Goal: Task Accomplishment & Management: Use online tool/utility

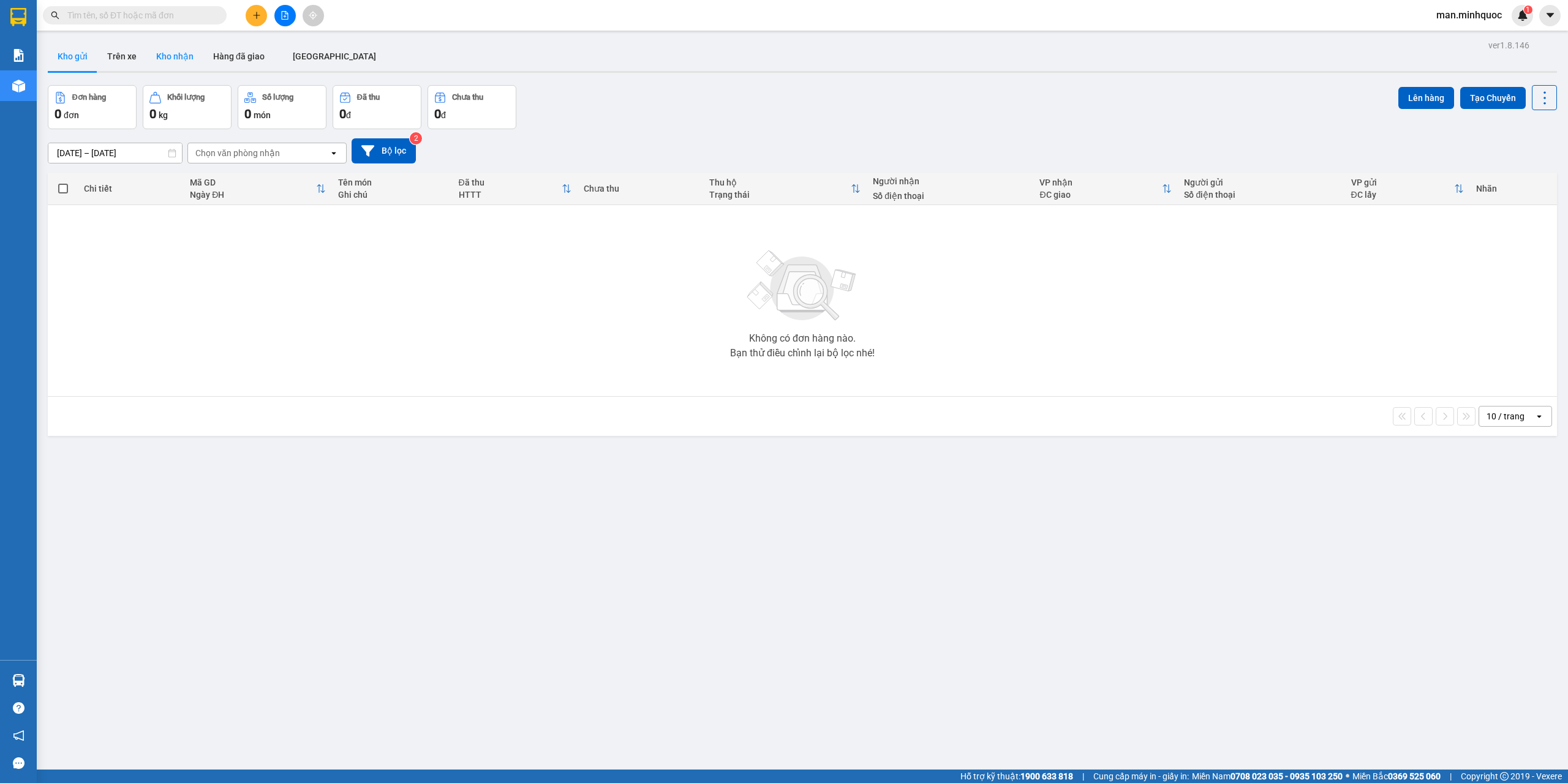
click at [189, 59] on button "Kho nhận" at bounding box center [174, 56] width 57 height 29
click at [287, 21] on button at bounding box center [285, 16] width 22 height 22
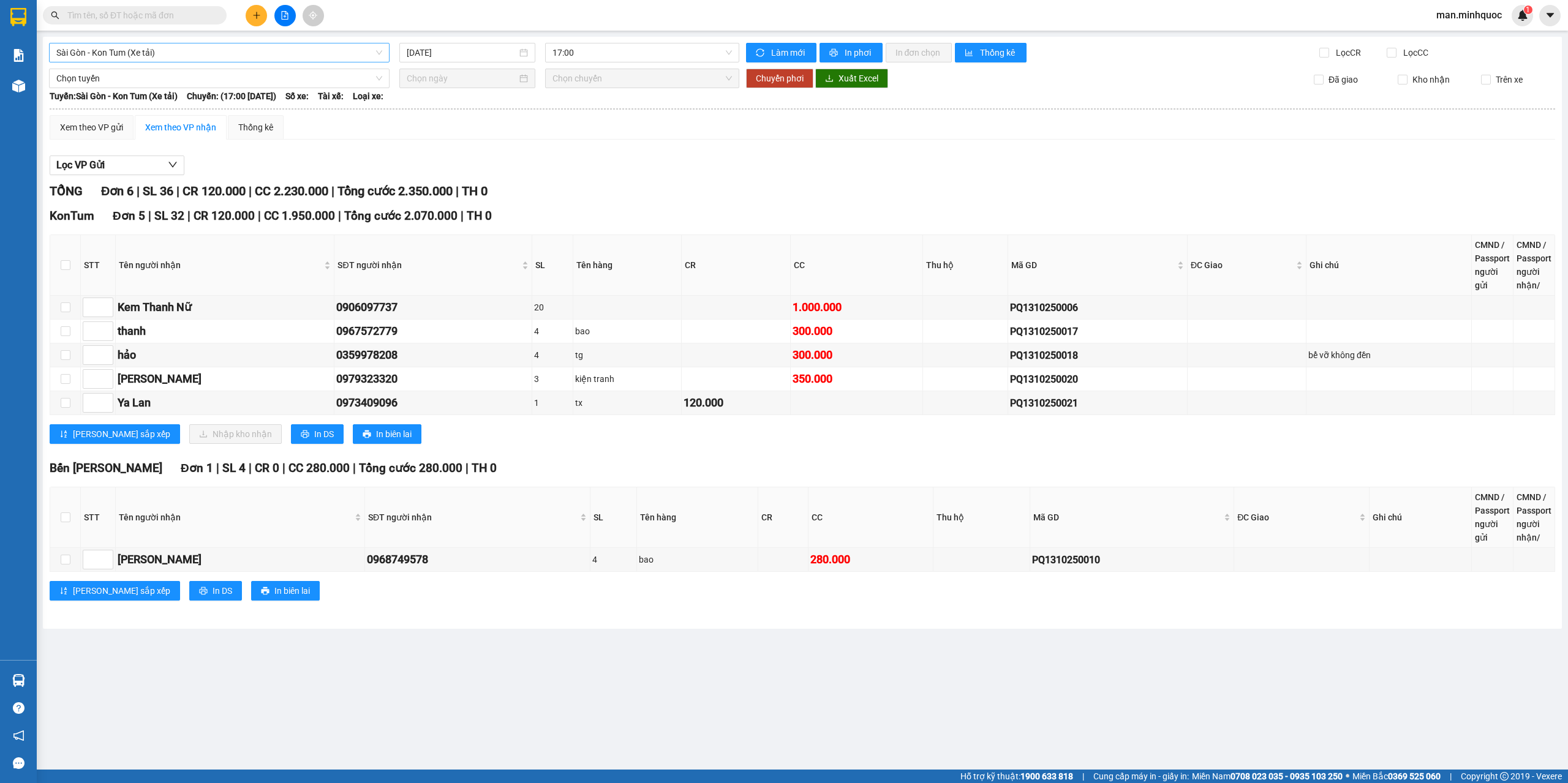
click at [201, 52] on span "Sài Gòn - Kon Tum (Xe tải)" at bounding box center [219, 52] width 326 height 18
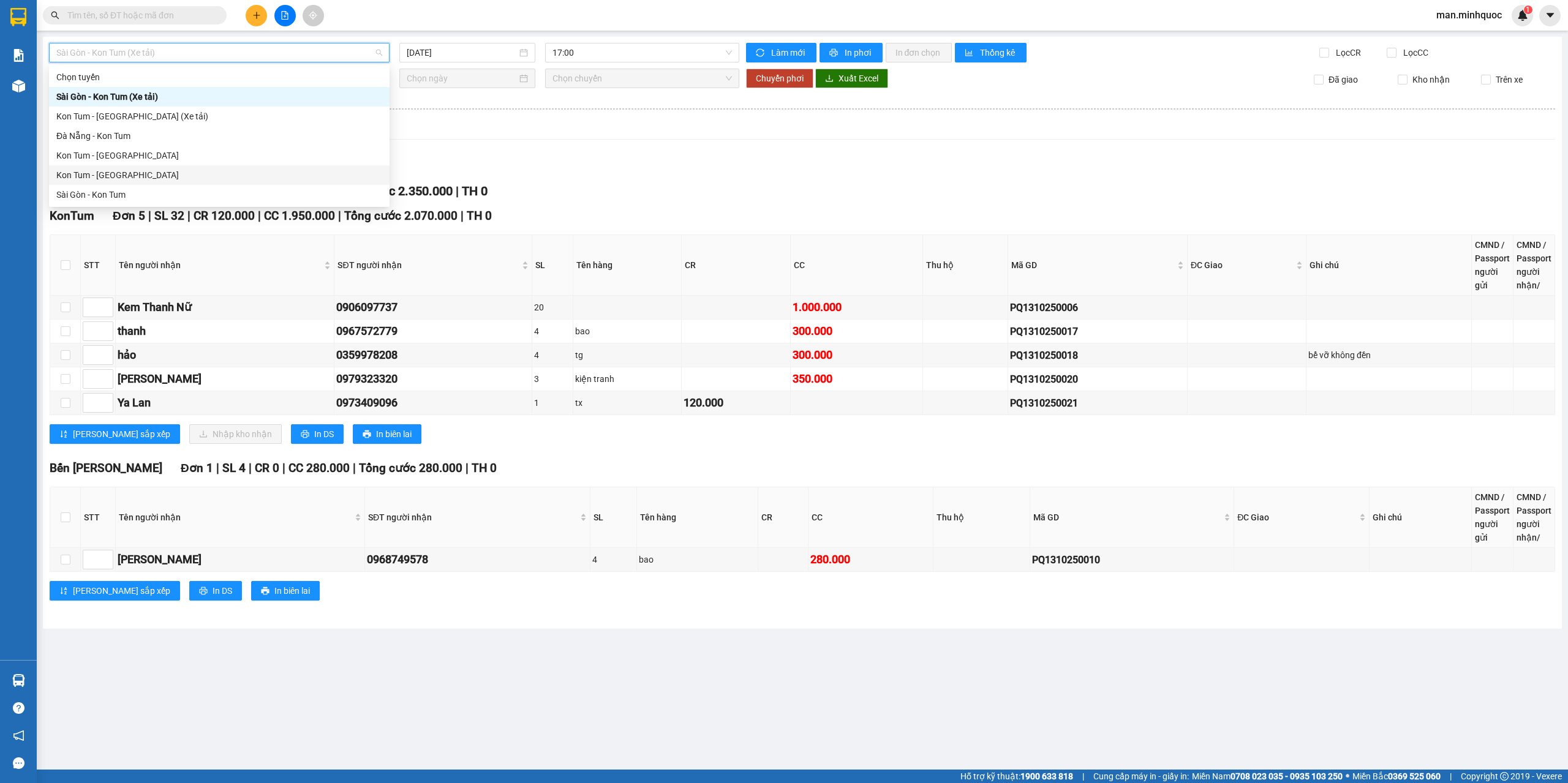
click at [123, 182] on div "Kon Tum - Sài Gòn" at bounding box center [219, 175] width 341 height 20
click at [123, 182] on main "Sài Gòn - Kon Tum (Xe tải) 17:00 Làm mới In phơi In đơn chọn Thống kê Lọc CR Lọ…" at bounding box center [784, 384] width 1568 height 770
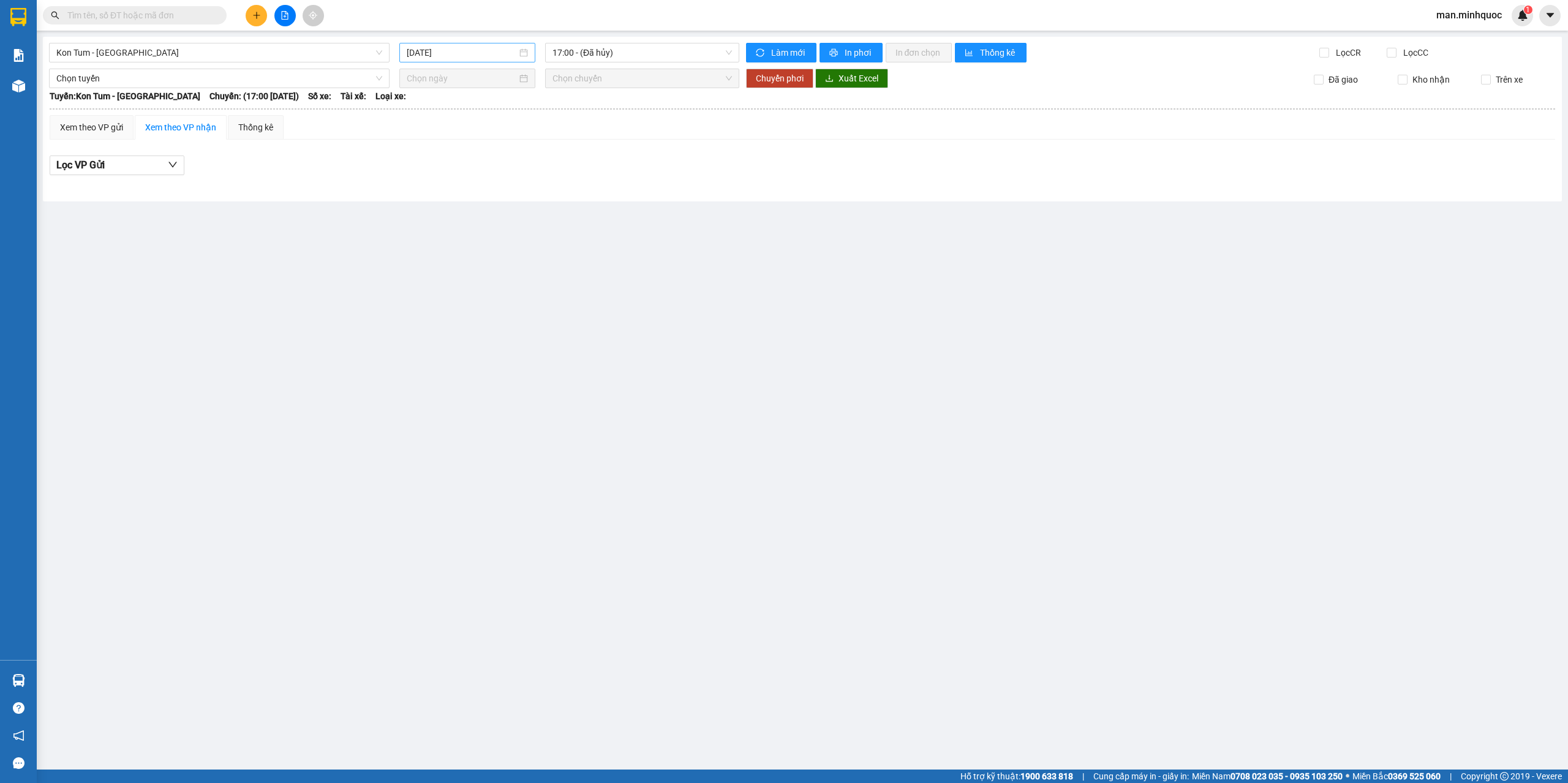
click at [416, 52] on input "13/10/2025" at bounding box center [462, 52] width 110 height 13
type input "13/10/2025"
click at [265, 64] on div "Kon Tum - Sài Gòn 13/10/2025 17:00 - (Đã hủy) Làm mới In phơi In đơn chọn Thống…" at bounding box center [802, 119] width 1519 height 164
click at [272, 55] on span "Kon Tum - Sài Gòn" at bounding box center [219, 52] width 326 height 18
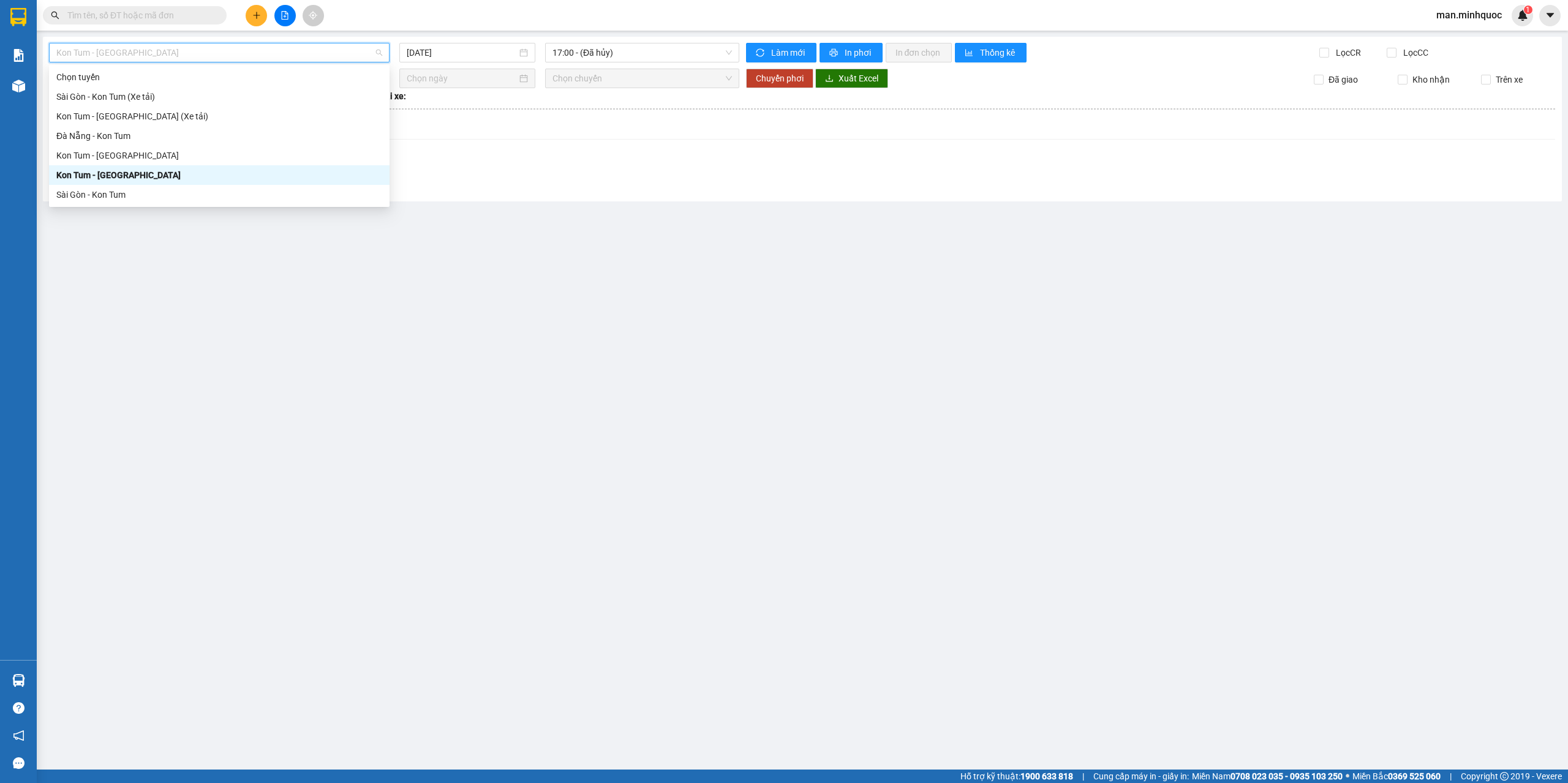
click at [137, 195] on div "Sài Gòn - Kon Tum" at bounding box center [219, 194] width 326 height 13
click at [137, 195] on main "Kon Tum - Sài Gòn 17:00 - (Đã hủy) Làm mới In phơi In đơn chọn Thống kê Lọc CR …" at bounding box center [784, 384] width 1568 height 770
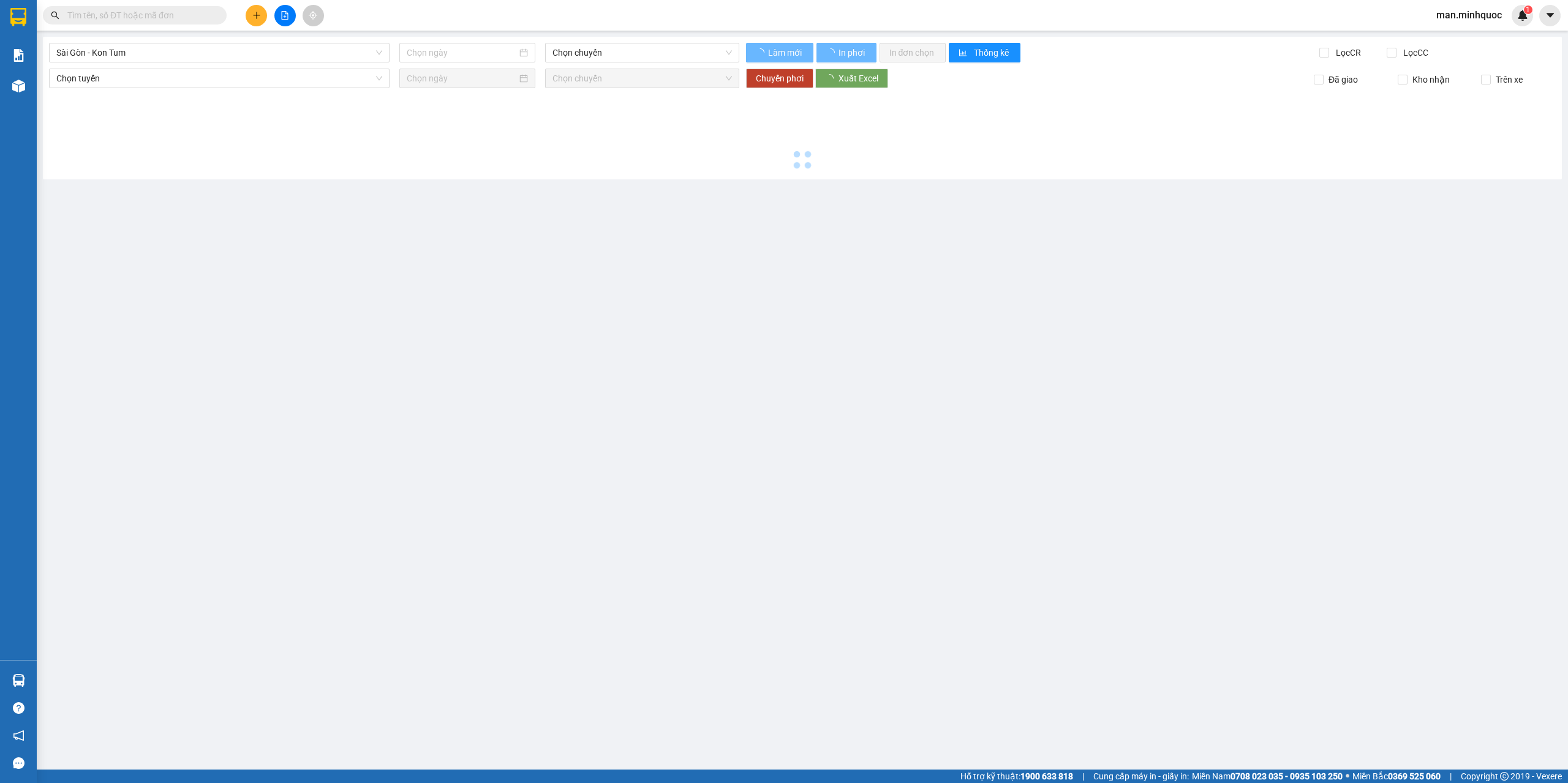
type input "13/10/2025"
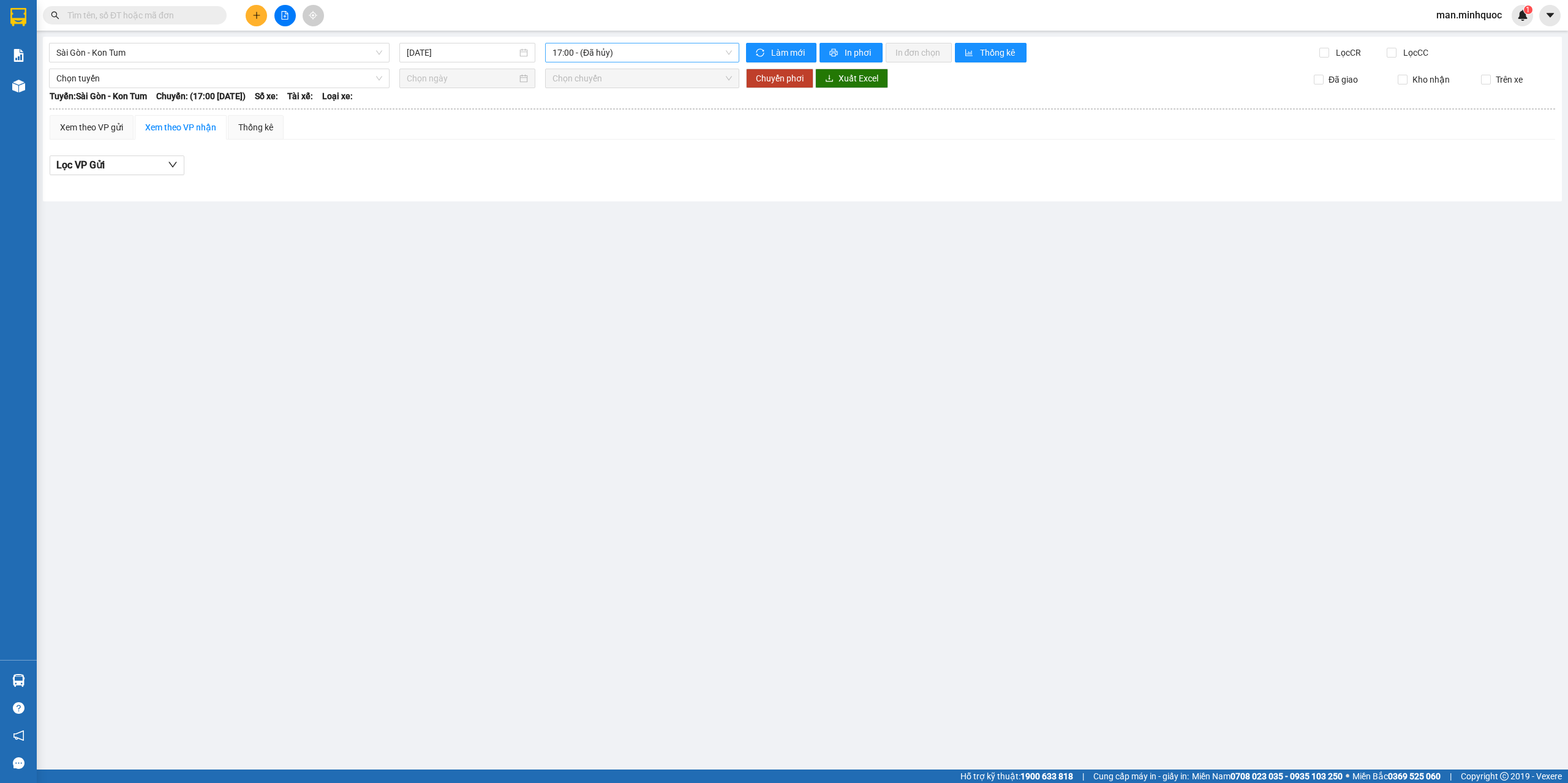
click at [581, 47] on span "17:00 - (Đã hủy)" at bounding box center [642, 52] width 180 height 18
click at [610, 57] on span "17:00 - (Đã hủy)" at bounding box center [642, 52] width 180 height 18
click at [614, 46] on span "17:00 - (Đã hủy)" at bounding box center [642, 52] width 180 height 18
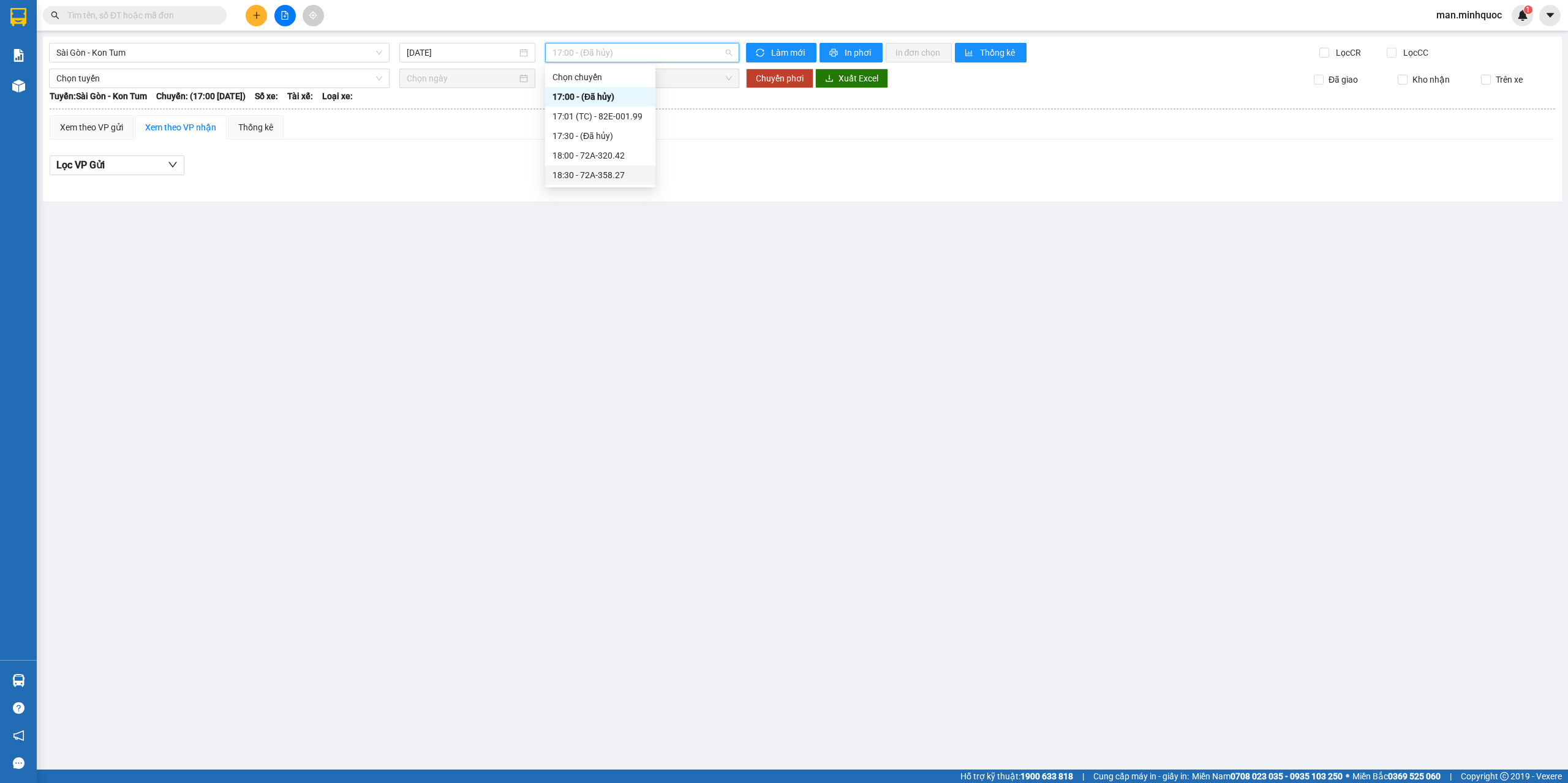
click at [604, 177] on div "18:30 - 72A-358.27" at bounding box center [600, 175] width 96 height 13
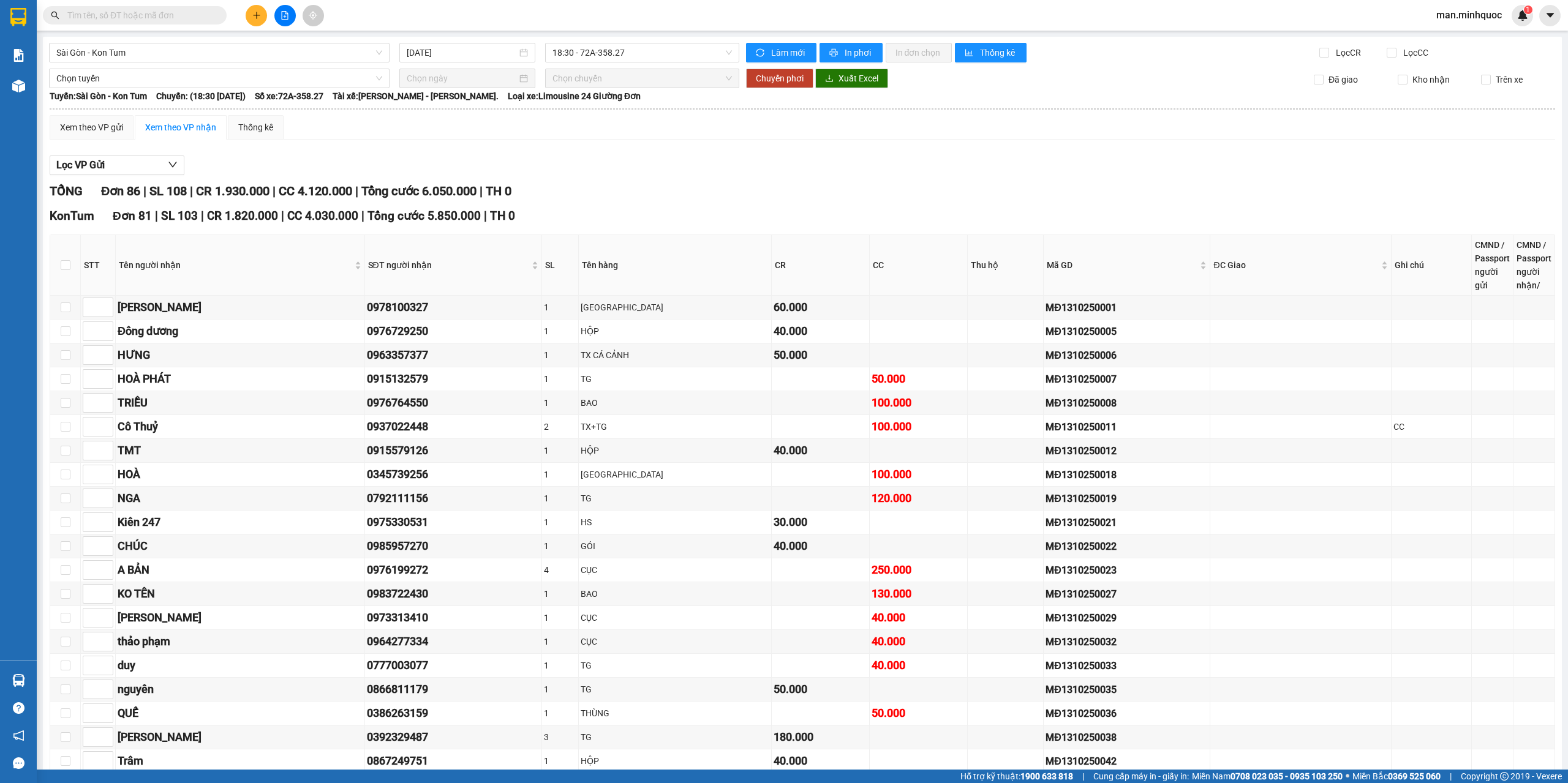
click at [115, 130] on div "Xem theo VP gửi" at bounding box center [91, 127] width 63 height 13
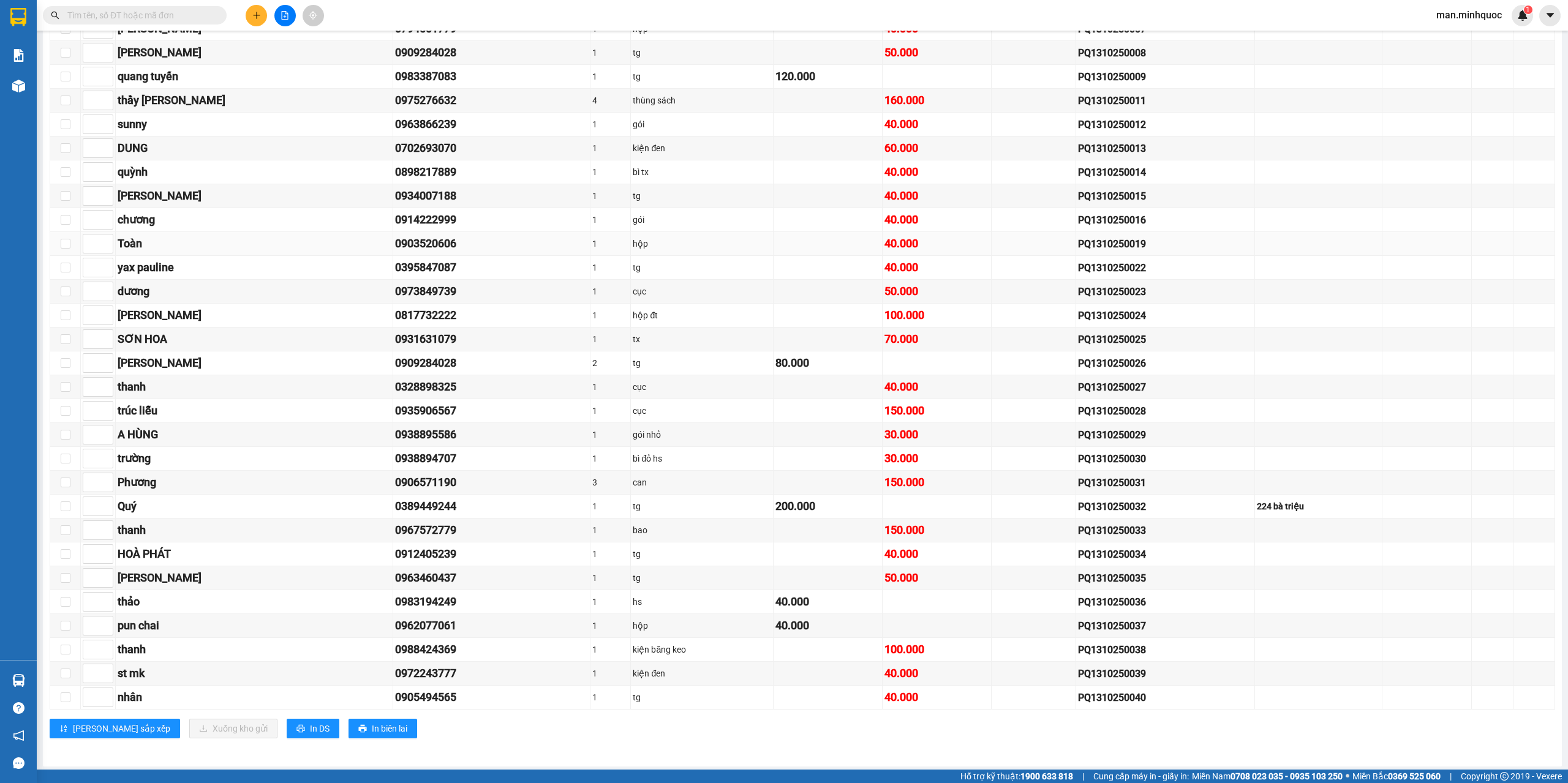
scroll to position [1776, 0]
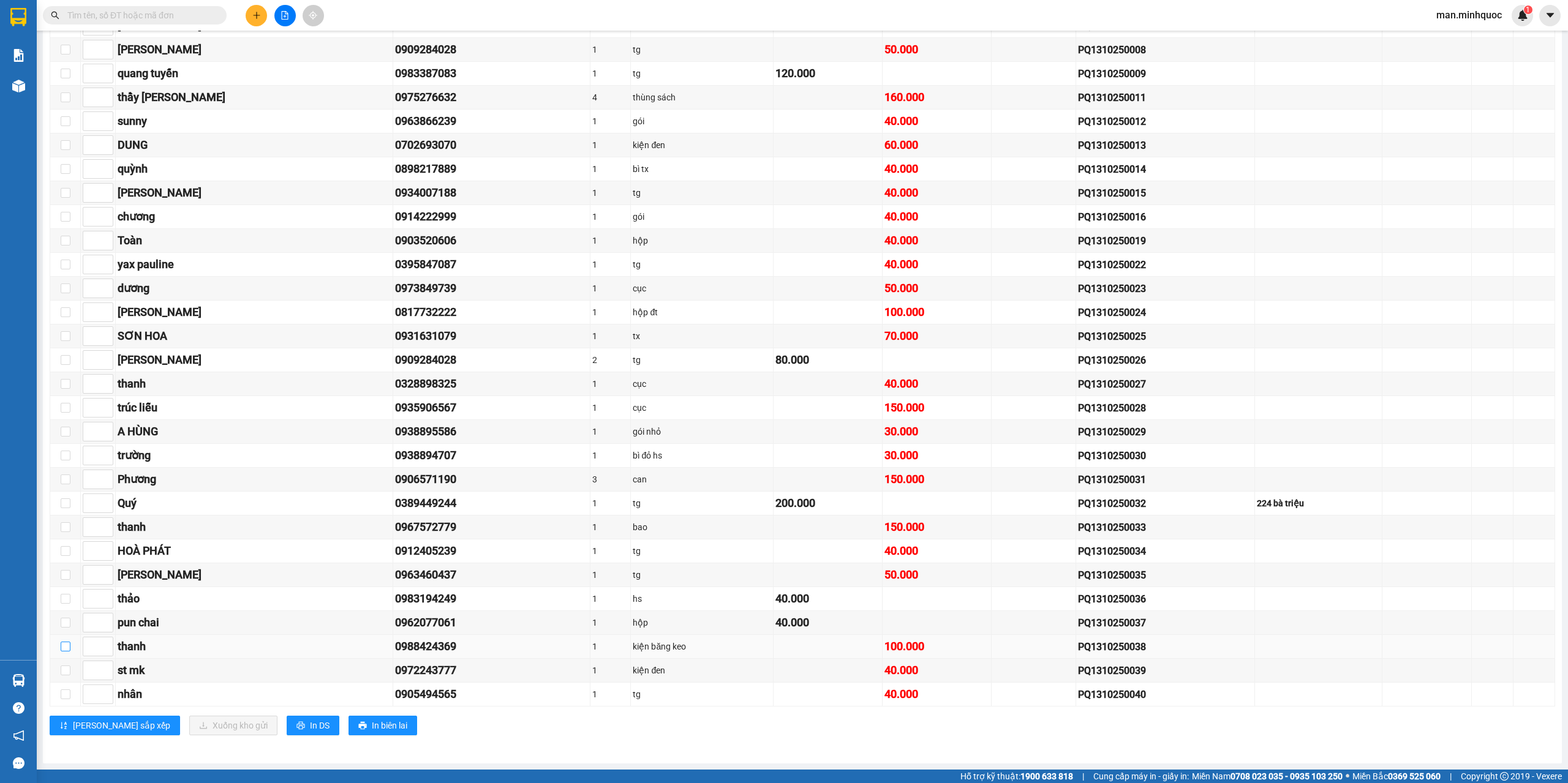
click at [64, 645] on input "checkbox" at bounding box center [66, 647] width 10 height 10
checkbox input "true"
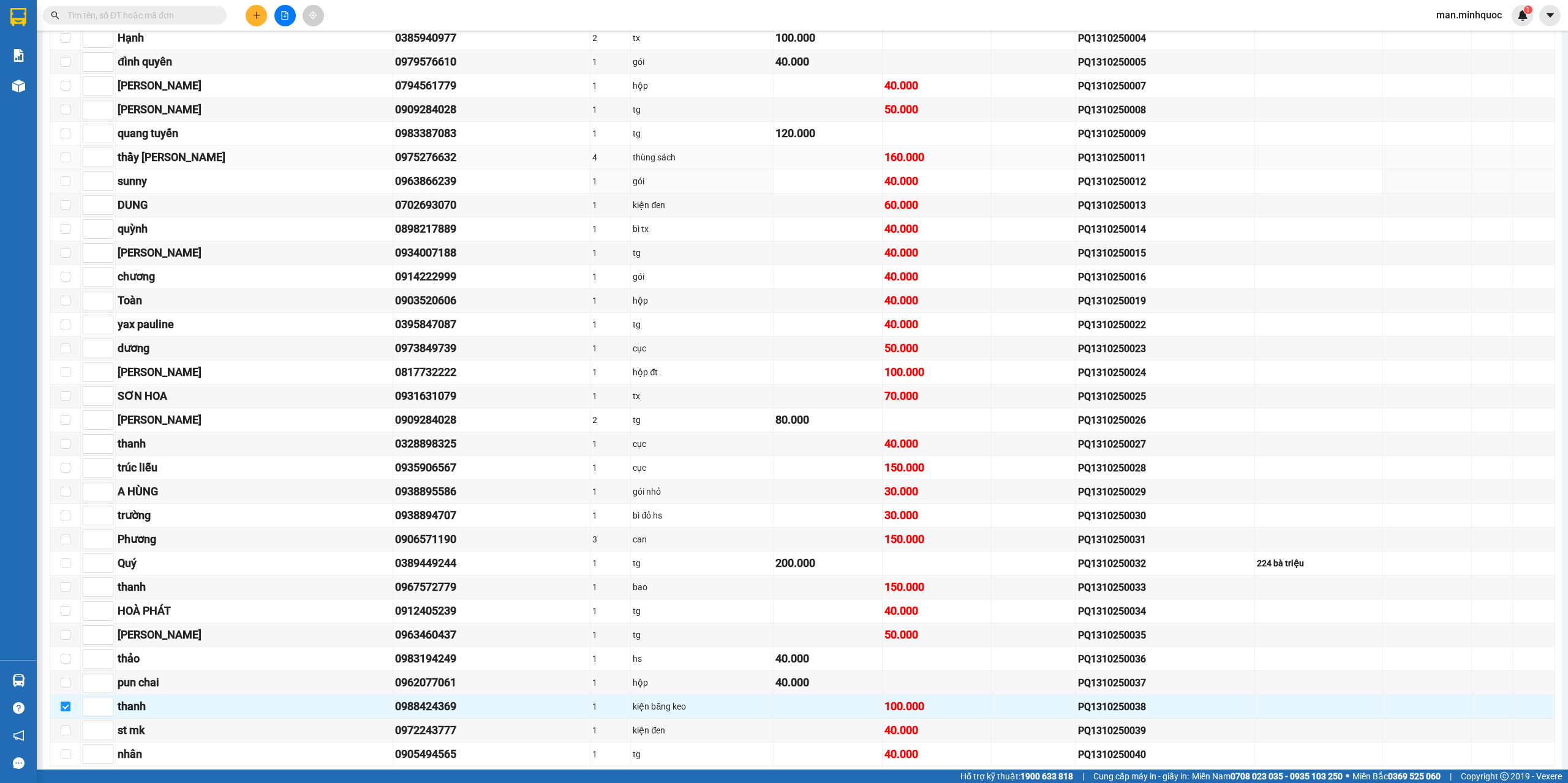
scroll to position [1715, 0]
click at [66, 135] on input "checkbox" at bounding box center [66, 135] width 10 height 10
checkbox input "true"
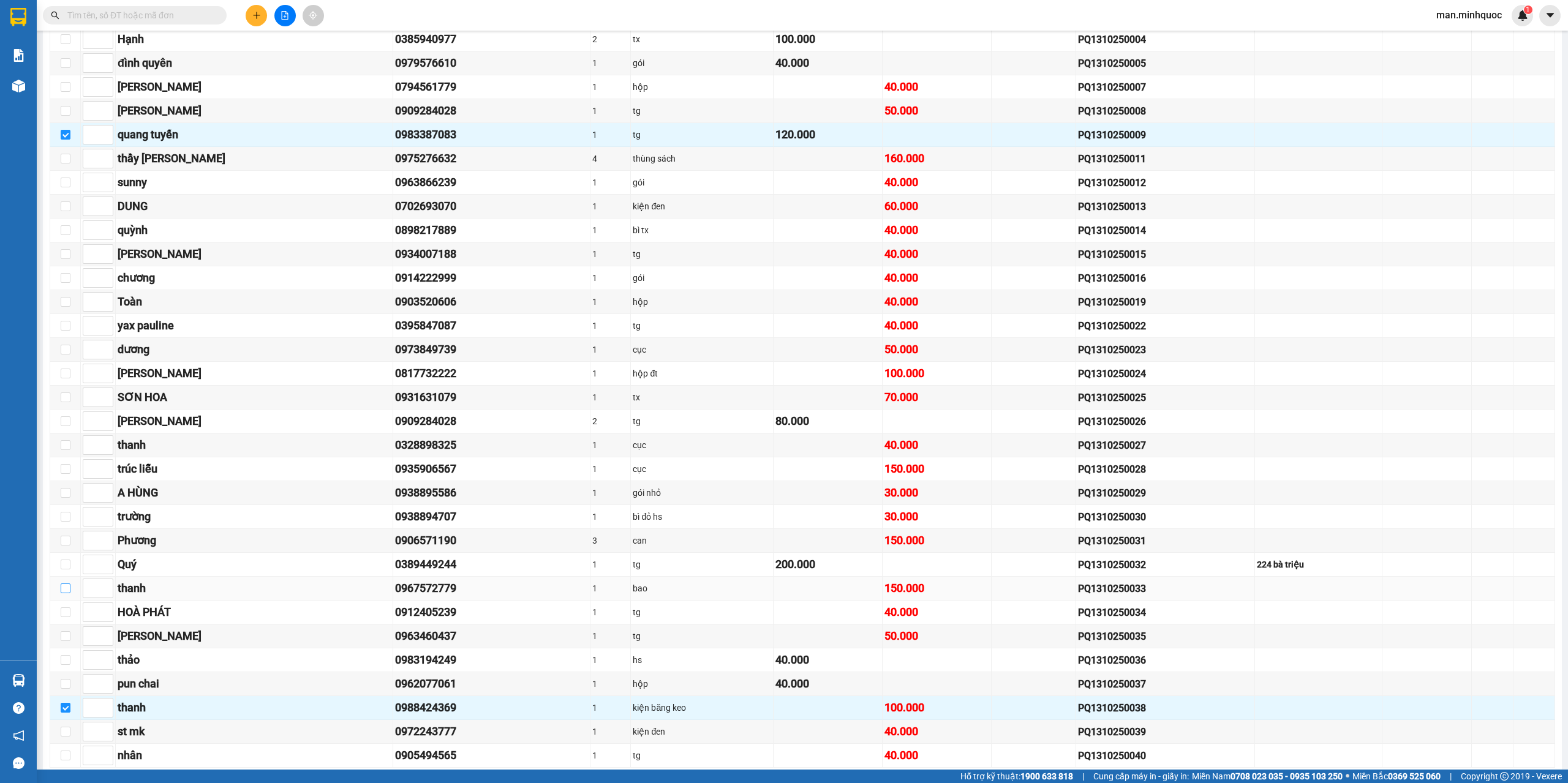
click at [68, 593] on input "checkbox" at bounding box center [66, 589] width 10 height 10
drag, startPoint x: 68, startPoint y: 593, endPoint x: 78, endPoint y: 592, distance: 10.0
click at [68, 593] on input "checkbox" at bounding box center [66, 589] width 10 height 10
click at [66, 590] on input "checkbox" at bounding box center [66, 589] width 10 height 10
checkbox input "true"
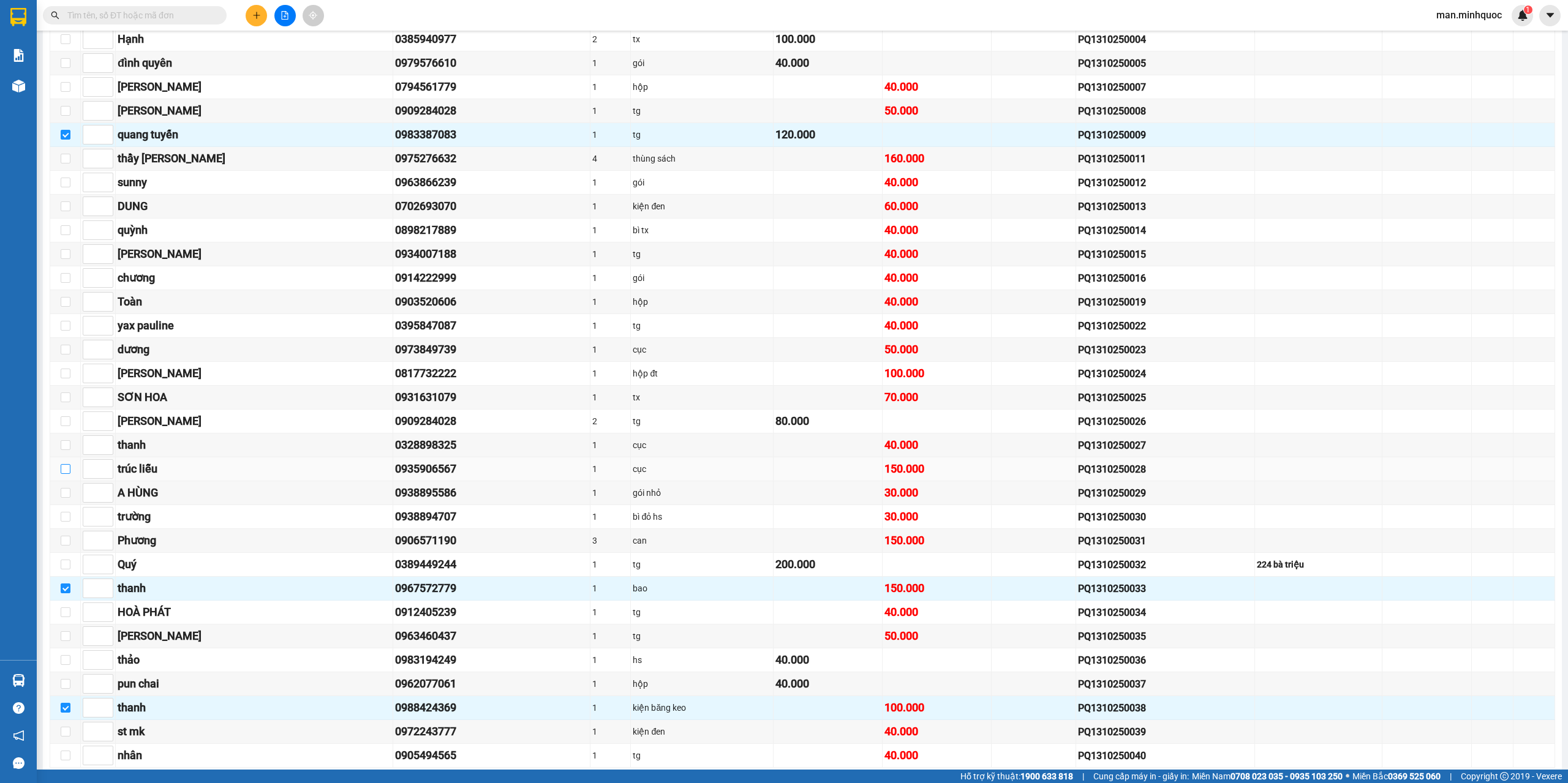
click at [69, 471] on input "checkbox" at bounding box center [66, 469] width 10 height 10
checkbox input "true"
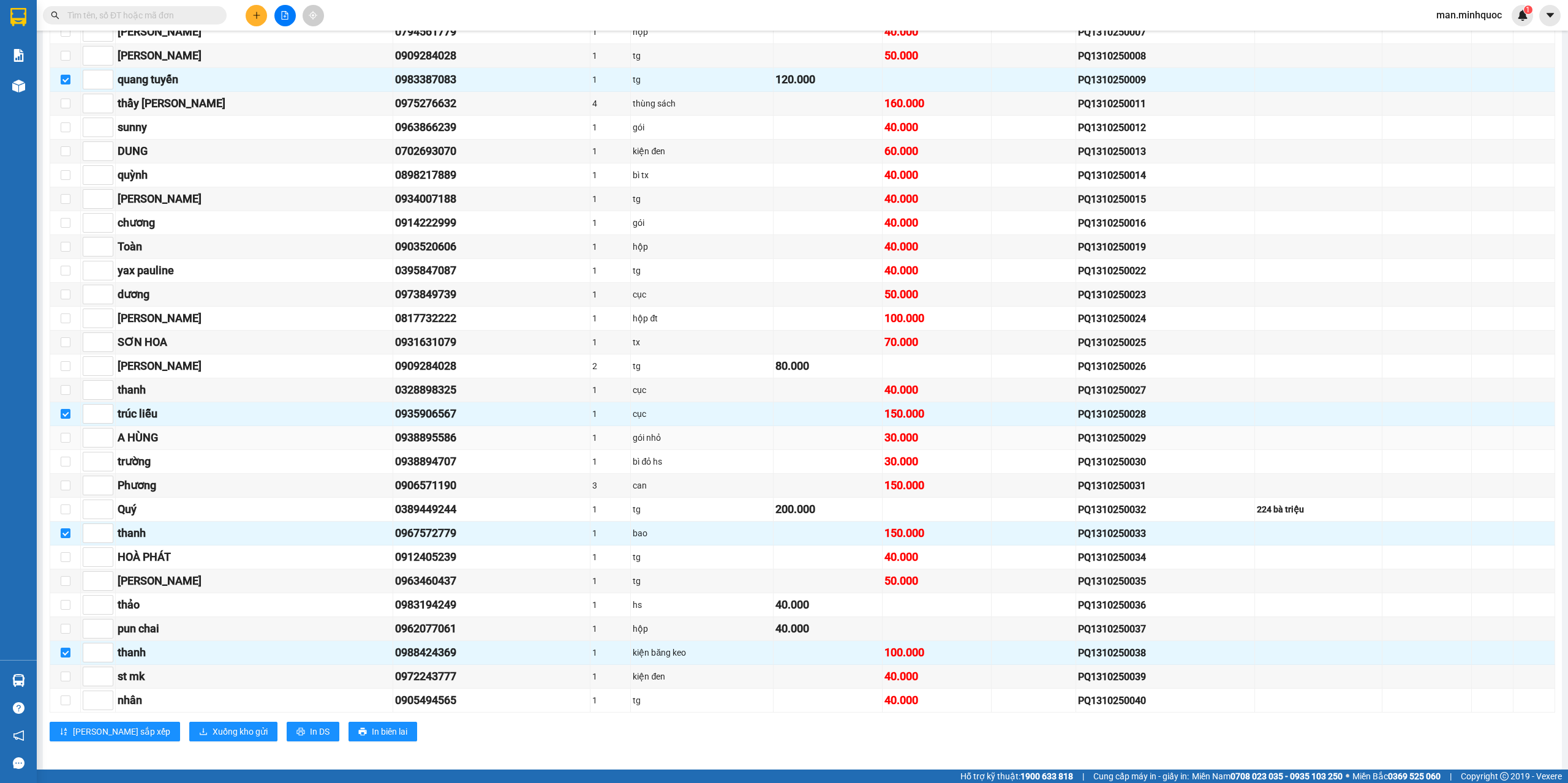
scroll to position [1776, 0]
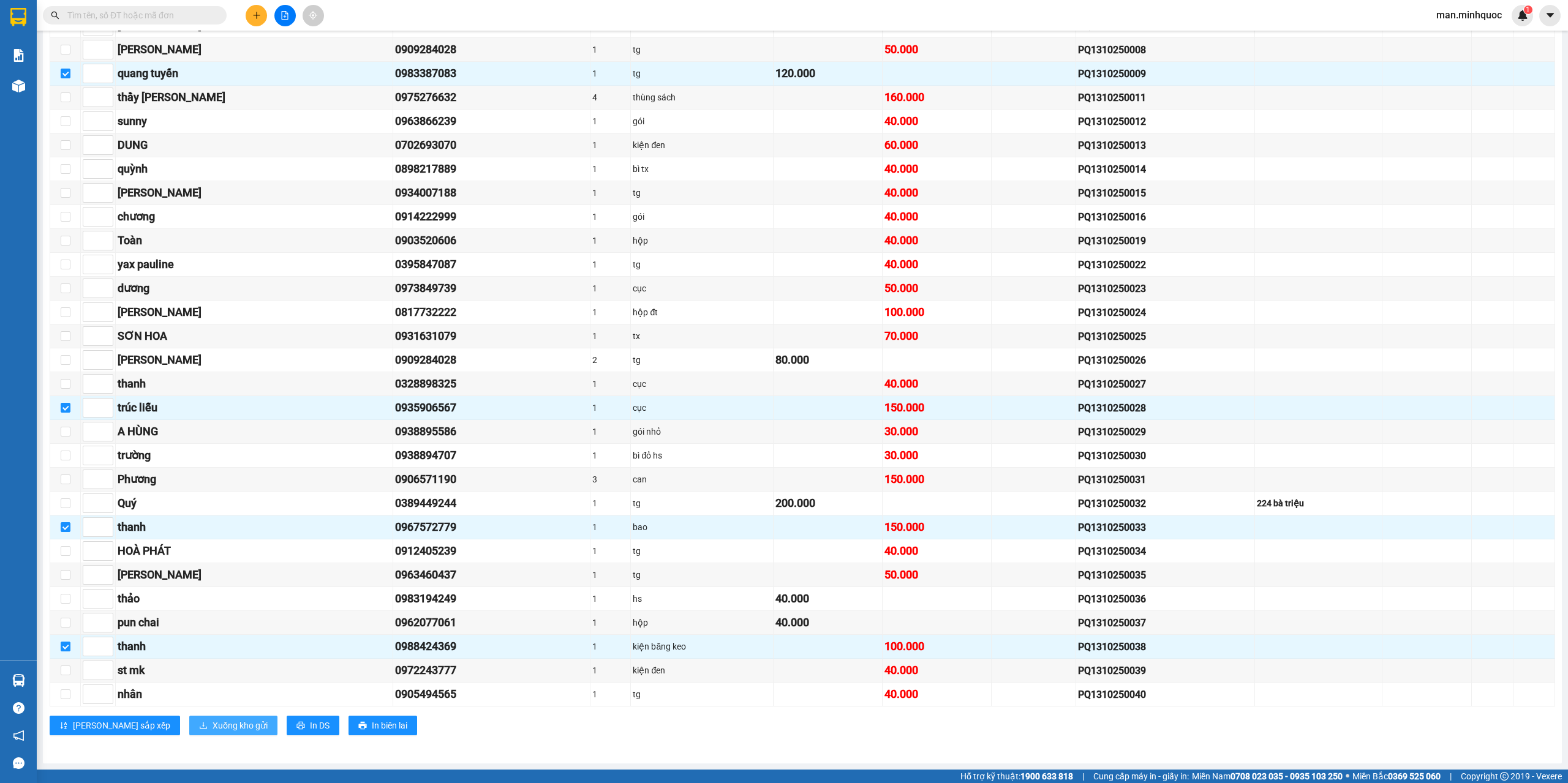
click at [213, 722] on span "Xuống kho gửi" at bounding box center [240, 726] width 55 height 13
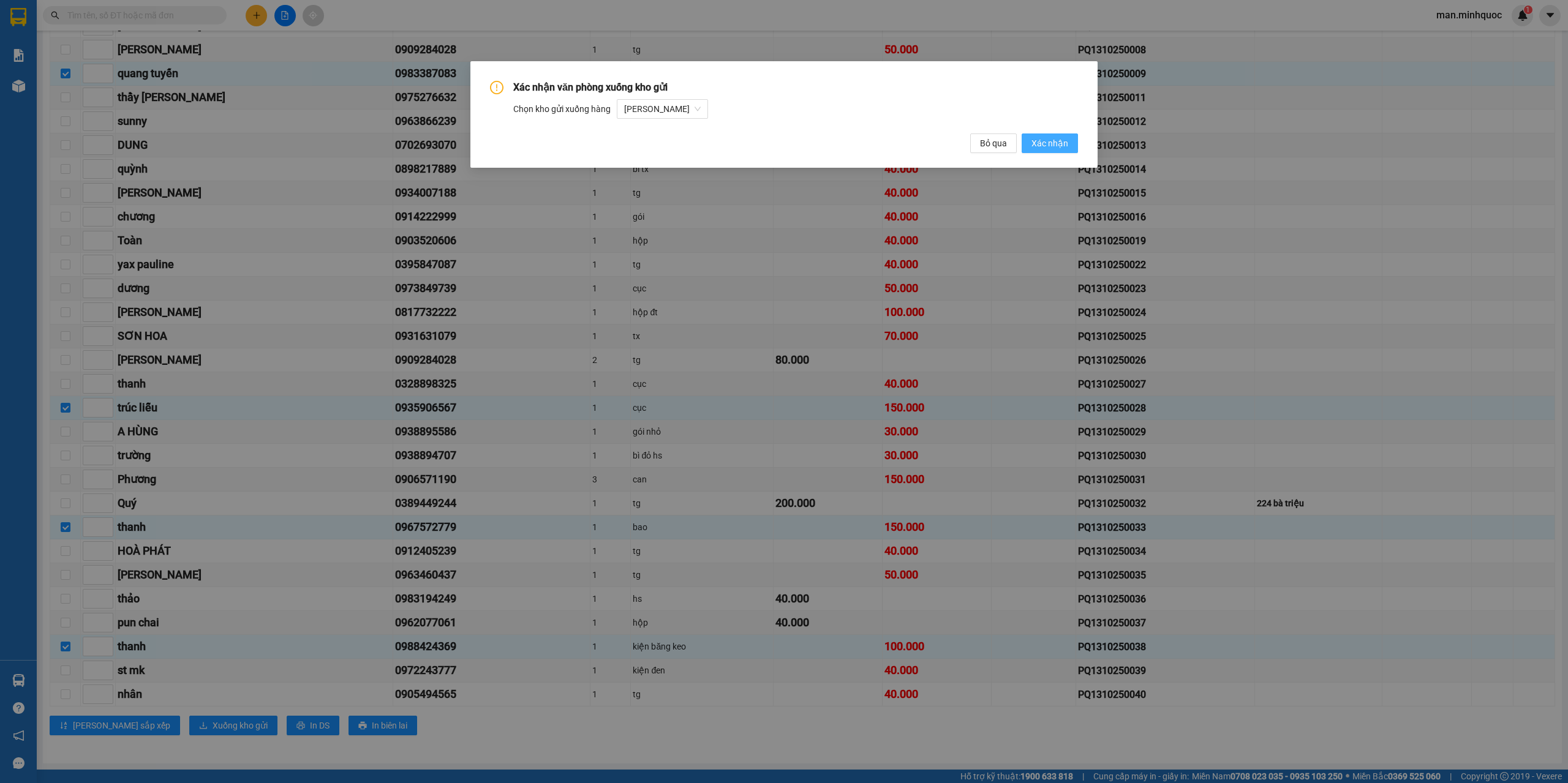
click at [1056, 142] on span "Xác nhận" at bounding box center [1050, 143] width 37 height 13
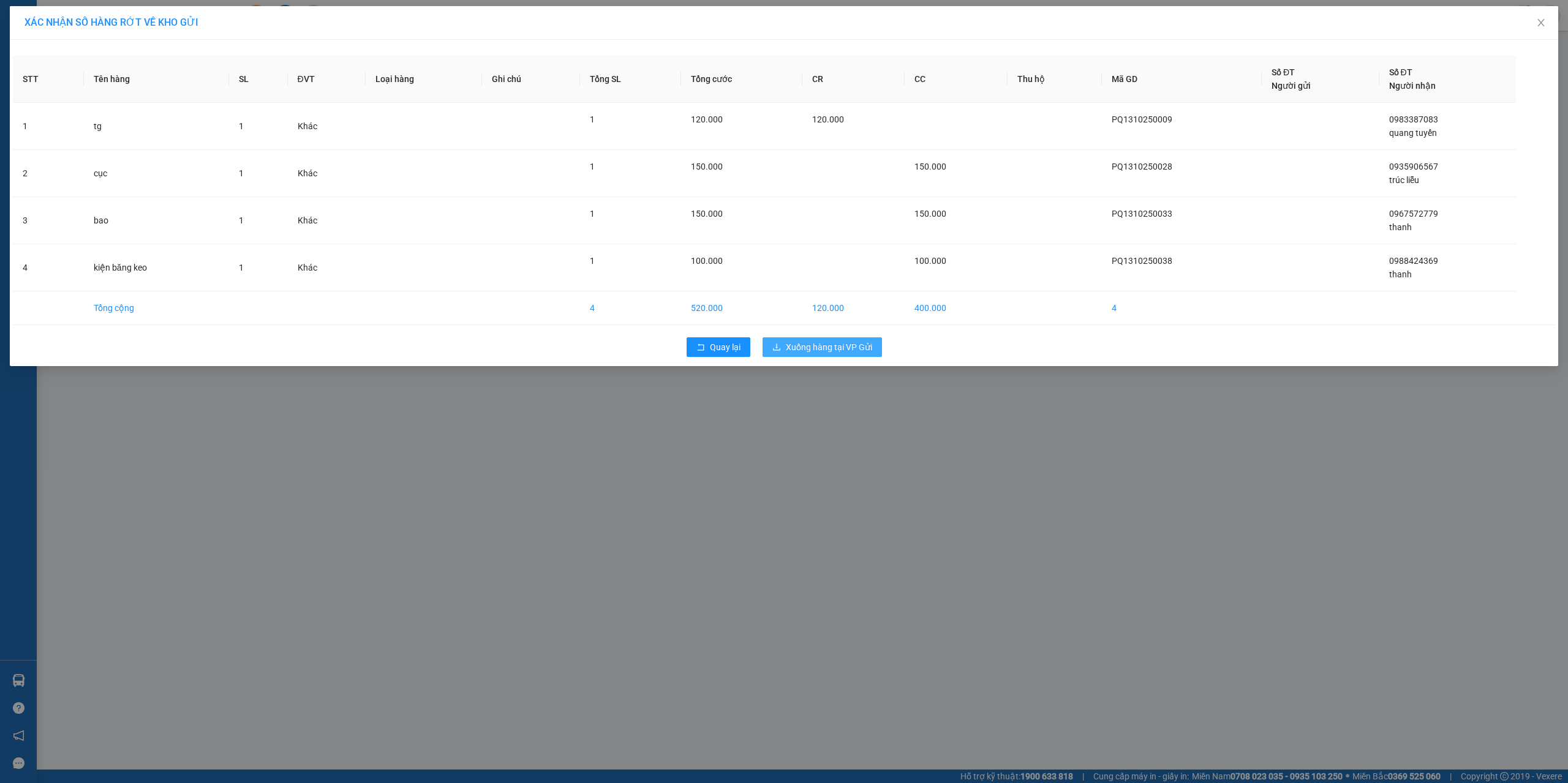
click at [845, 355] on button "Xuống hàng tại VP Gửi" at bounding box center [822, 347] width 120 height 20
